Goal: Check status

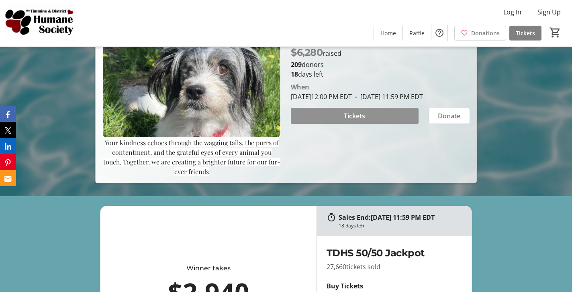
scroll to position [97, 0]
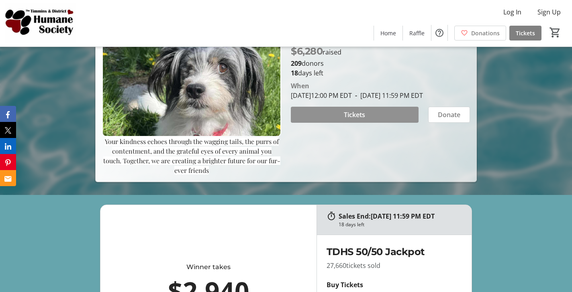
click at [354, 120] on span "Tickets" at bounding box center [354, 115] width 21 height 10
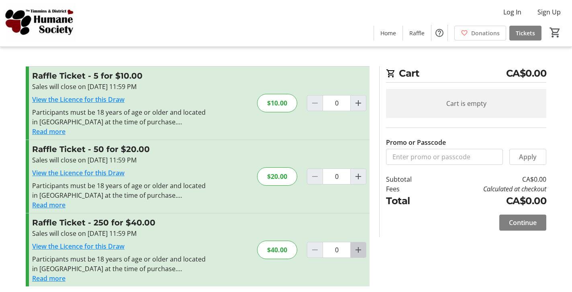
click at [358, 248] on mat-icon "Increment by one" at bounding box center [358, 250] width 10 height 10
type input "1"
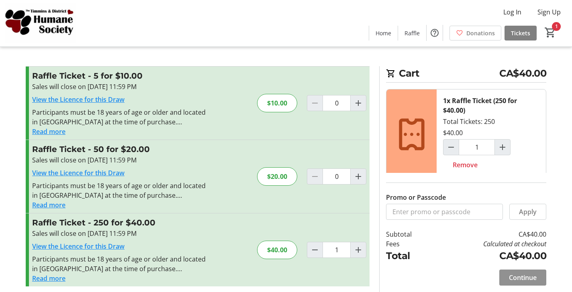
click at [522, 277] on span "Continue" at bounding box center [523, 278] width 28 height 10
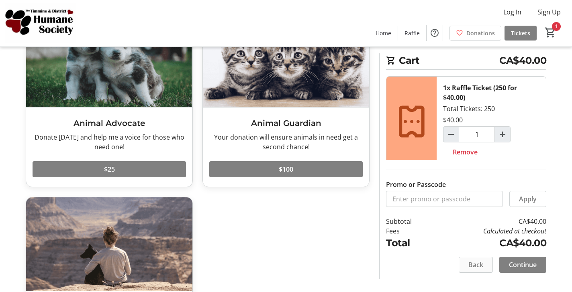
scroll to position [79, 0]
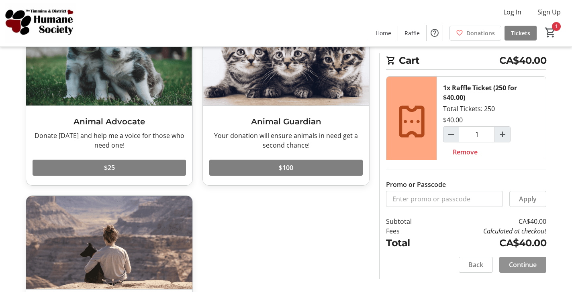
click at [531, 268] on span "Continue" at bounding box center [523, 265] width 28 height 10
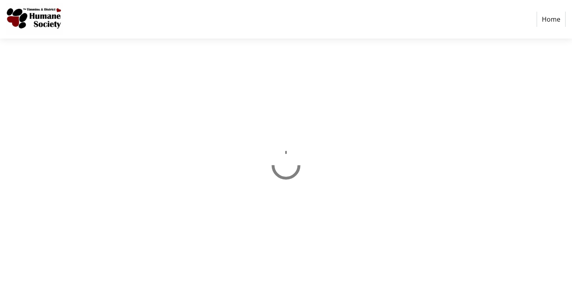
select select "CA"
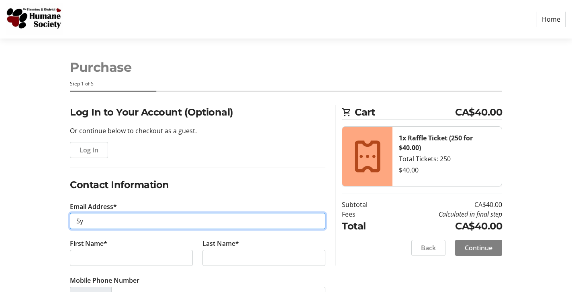
type input "S"
type input "mars"
type input "[EMAIL_ADDRESS][DOMAIN_NAME]"
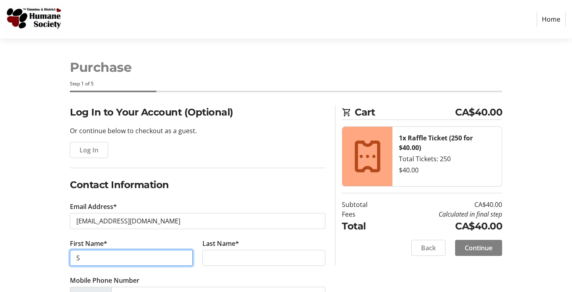
type input "Sy"
type input "[PERSON_NAME]"
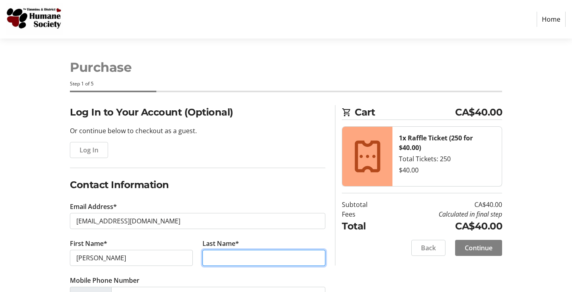
type input "[PERSON_NAME]"
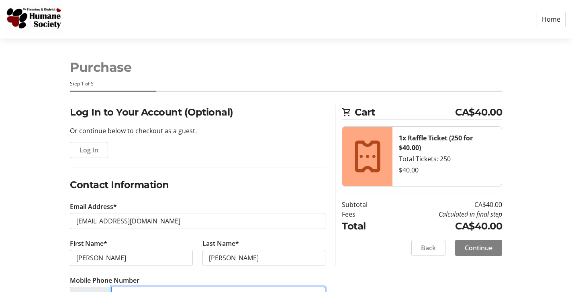
type input "[PHONE_NUMBER]"
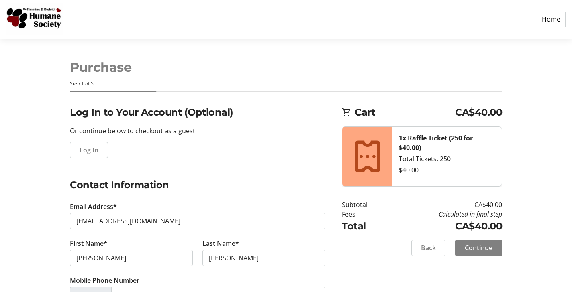
type input "727"
type input "[PERSON_NAME] No"
type input "Timmins"
select select "ON"
type input "P4R0H5"
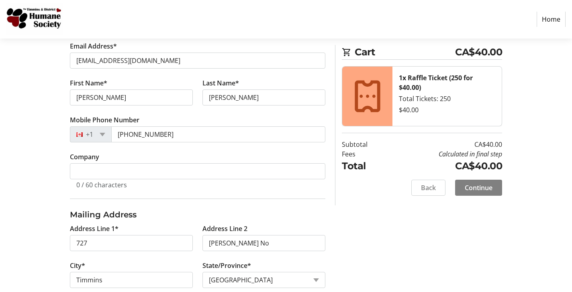
scroll to position [169, 0]
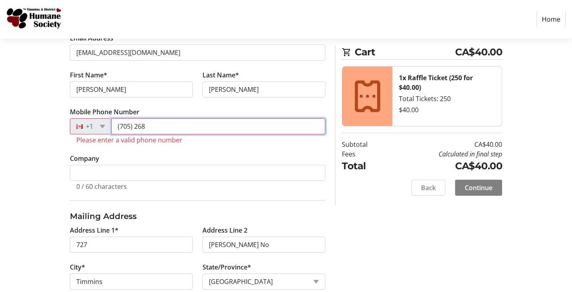
type input "(705) 26"
type input "[PHONE_NUMBER]"
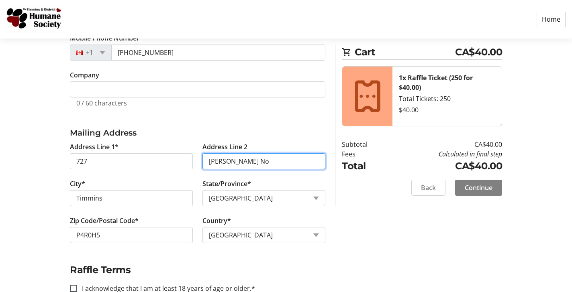
scroll to position [244, 0]
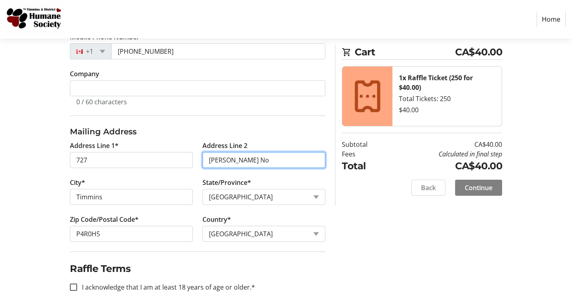
drag, startPoint x: 257, startPoint y: 161, endPoint x: 200, endPoint y: 158, distance: 57.1
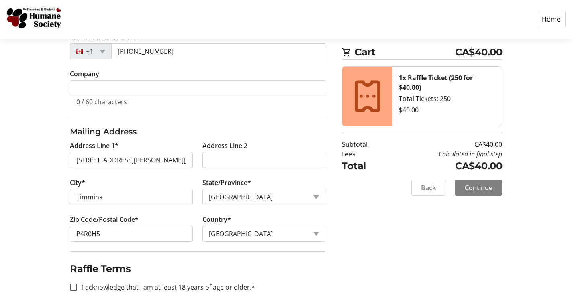
type input "[STREET_ADDRESS][PERSON_NAME]"
type input "P4R 0H5"
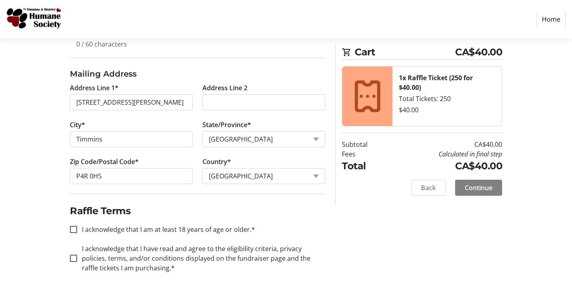
scroll to position [302, 0]
click at [72, 227] on input "I acknowledge that I am at least 18 years of age or older.*" at bounding box center [73, 229] width 7 height 7
checkbox input "true"
click at [76, 257] on input "I acknowledge that I have read and agree to the eligibility criteria, privacy p…" at bounding box center [73, 258] width 7 height 7
checkbox input "true"
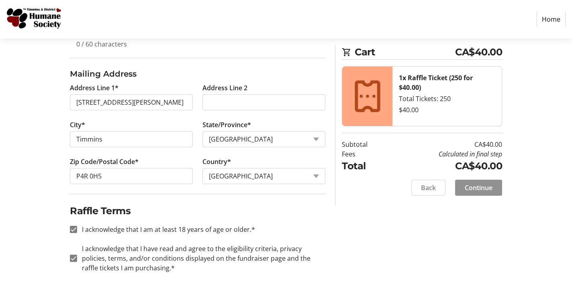
click at [479, 186] on span "Continue" at bounding box center [479, 188] width 28 height 10
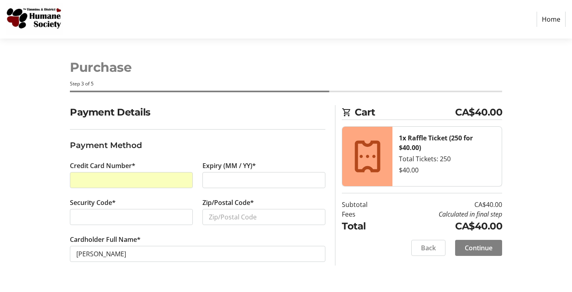
click at [225, 175] on div at bounding box center [263, 180] width 123 height 16
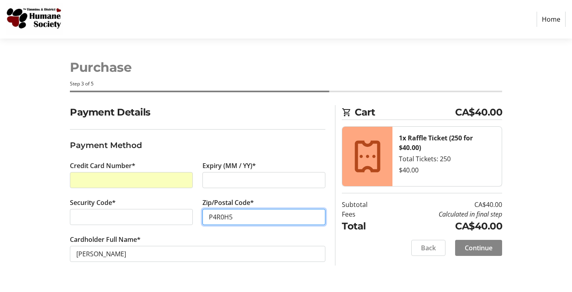
type input "P4R0H5"
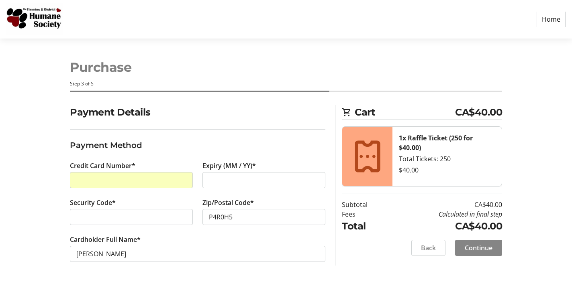
scroll to position [0, 0]
click at [477, 249] on span "Continue" at bounding box center [479, 248] width 28 height 10
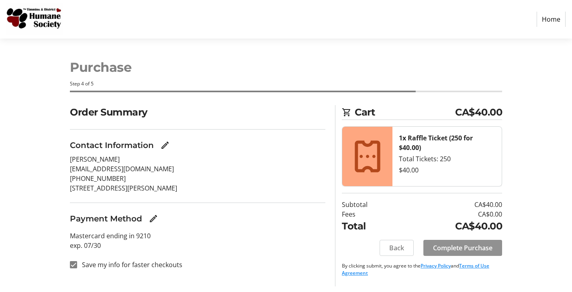
click at [451, 245] on span "Complete Purchase" at bounding box center [462, 248] width 59 height 10
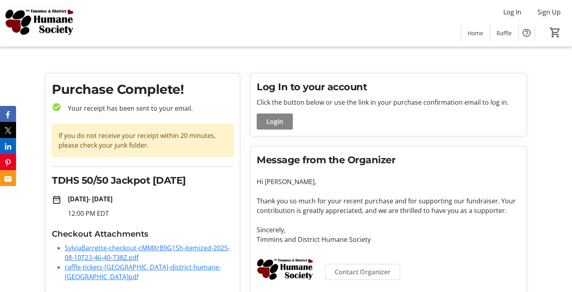
click at [270, 116] on span at bounding box center [275, 121] width 36 height 19
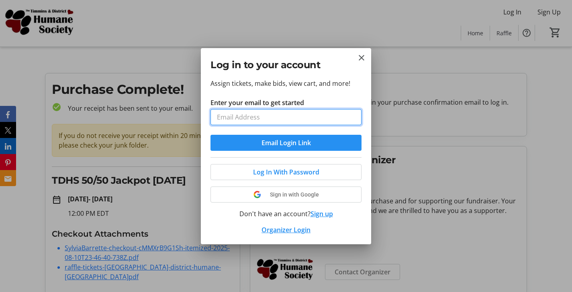
type input "[EMAIL_ADDRESS][DOMAIN_NAME]"
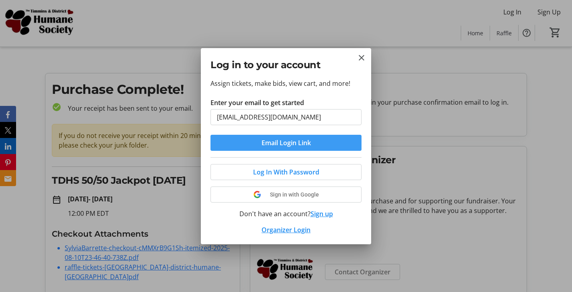
click at [283, 141] on span "Email Login Link" at bounding box center [285, 143] width 49 height 10
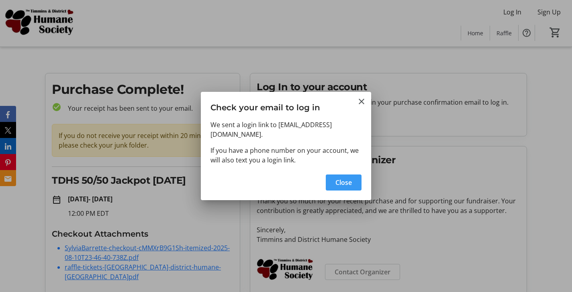
click at [346, 178] on span "Close" at bounding box center [343, 183] width 16 height 10
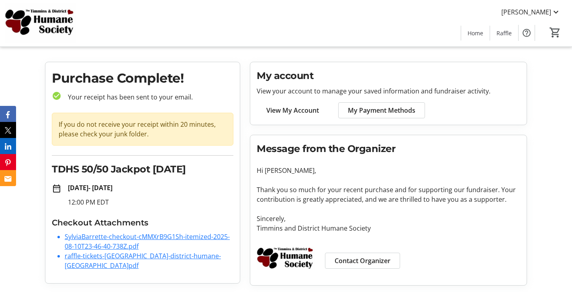
scroll to position [11, 0]
